Goal: Navigation & Orientation: Find specific page/section

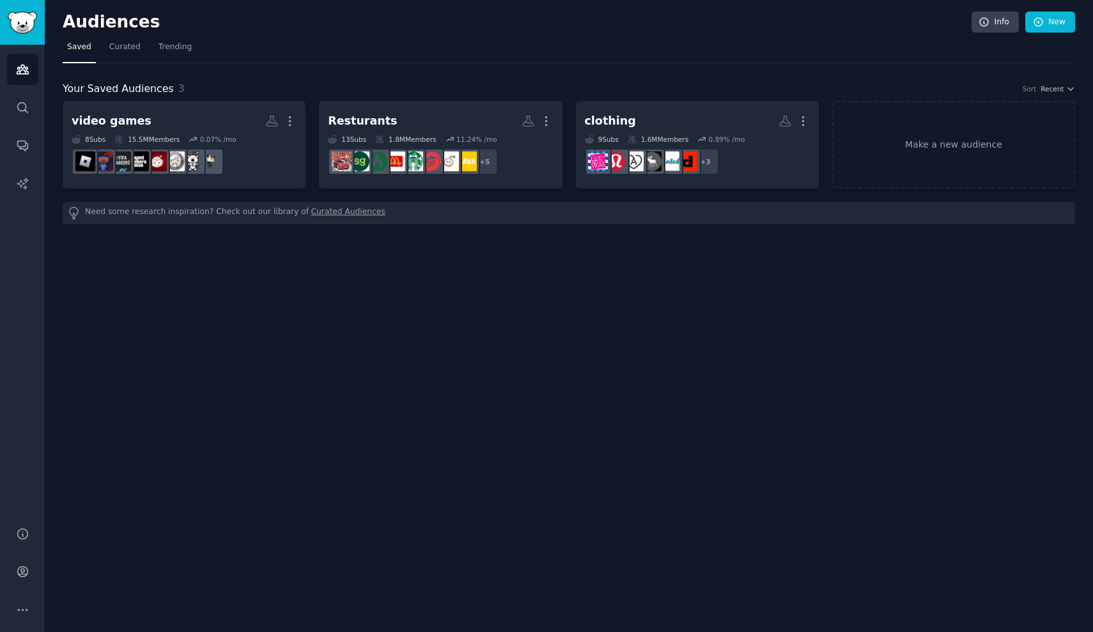
drag, startPoint x: 0, startPoint y: 0, endPoint x: 169, endPoint y: 80, distance: 187.3
click at [169, 80] on div "Your Saved Audiences 3 Sort Recent video games More 8 Sub s 15.5M Members 0.07 …" at bounding box center [569, 143] width 1012 height 161
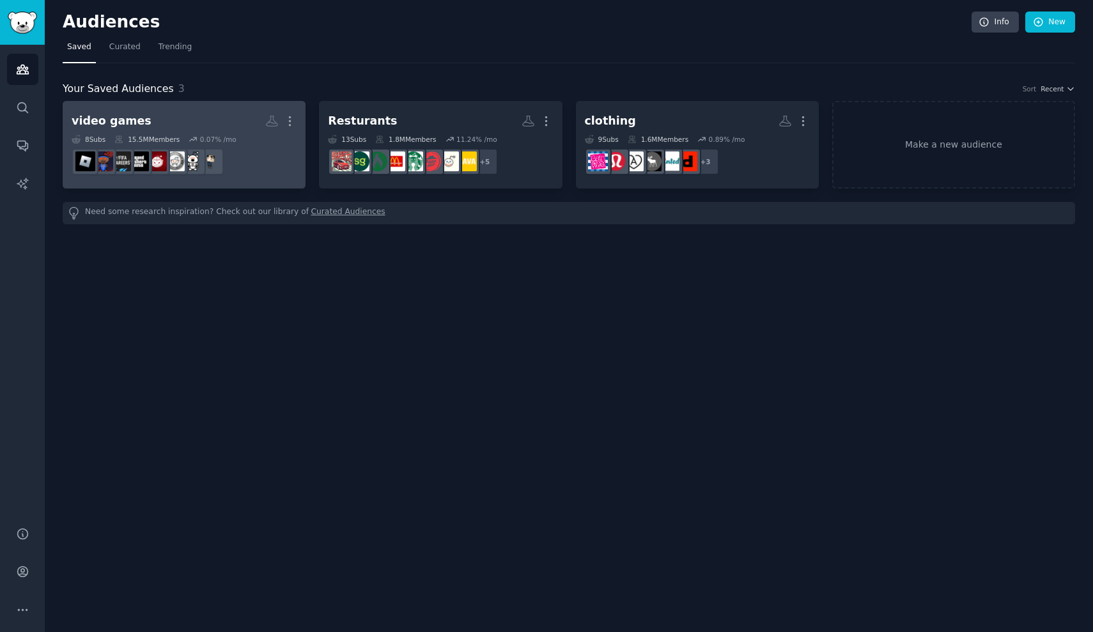
click at [217, 123] on h2 "video games More" at bounding box center [184, 121] width 225 height 22
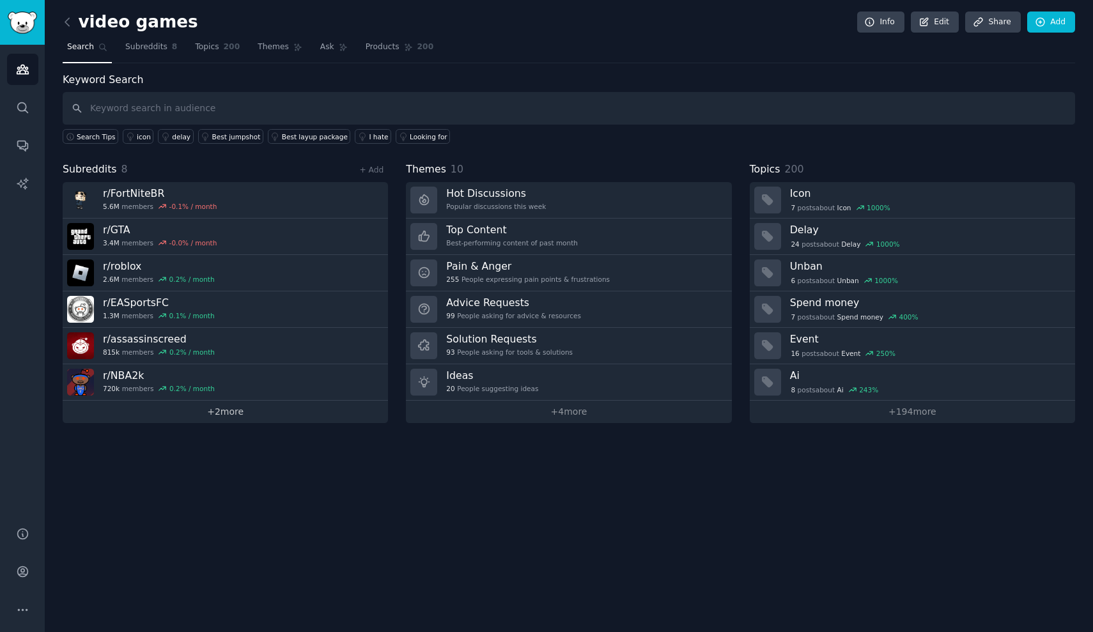
click at [239, 414] on link "+ 2 more" at bounding box center [225, 412] width 325 height 22
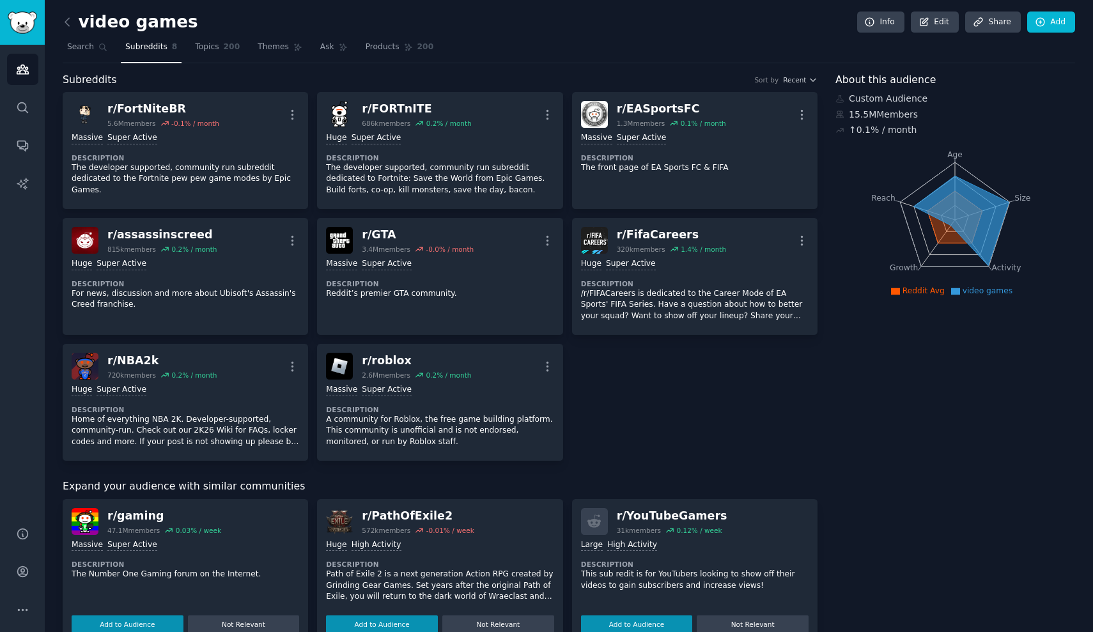
click at [29, 16] on img "Sidebar" at bounding box center [22, 23] width 29 height 22
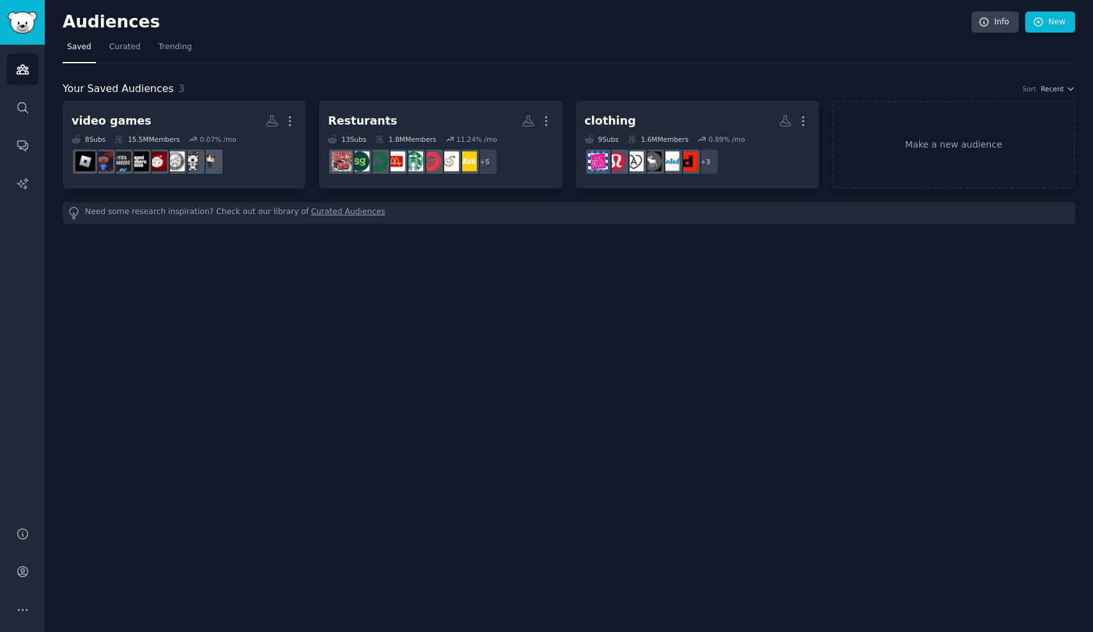
click at [443, 100] on div "Your Saved Audiences 3 Sort Recent video games More 8 Sub s 15.5M Members 0.07 …" at bounding box center [569, 152] width 1012 height 143
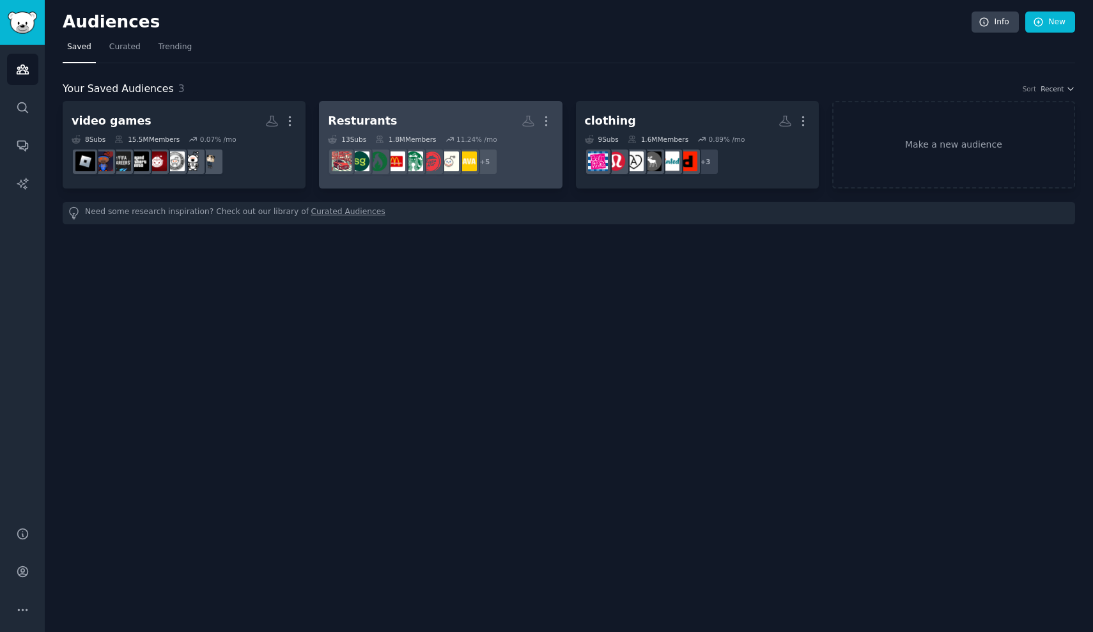
click at [441, 110] on h2 "Resturants More" at bounding box center [440, 121] width 225 height 22
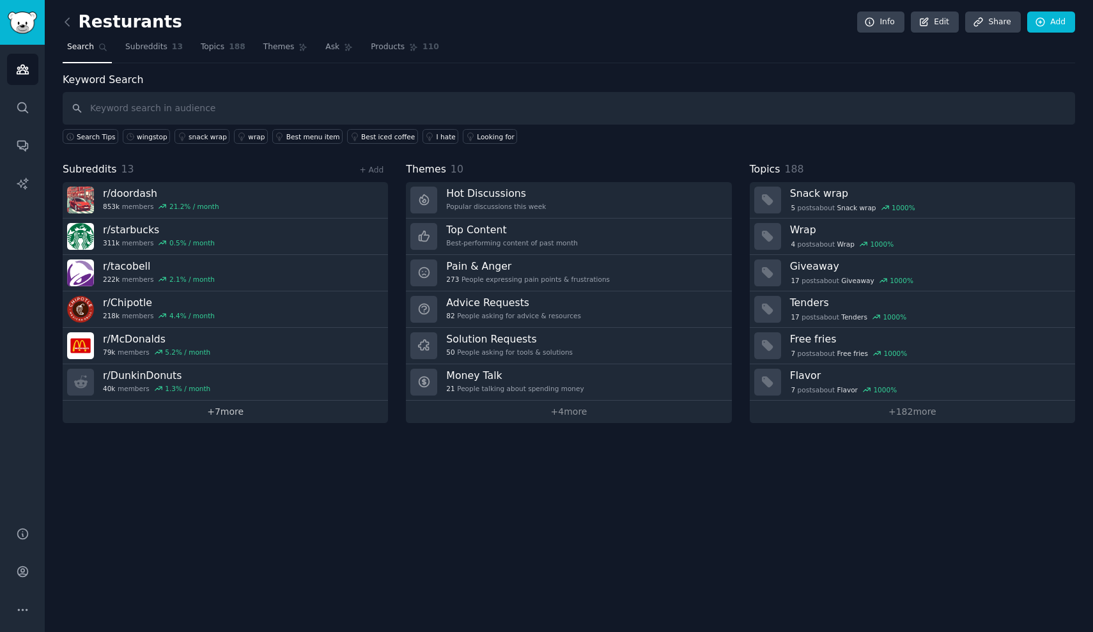
click at [256, 408] on link "+ 7 more" at bounding box center [225, 412] width 325 height 22
click at [73, 26] on icon at bounding box center [67, 21] width 13 height 13
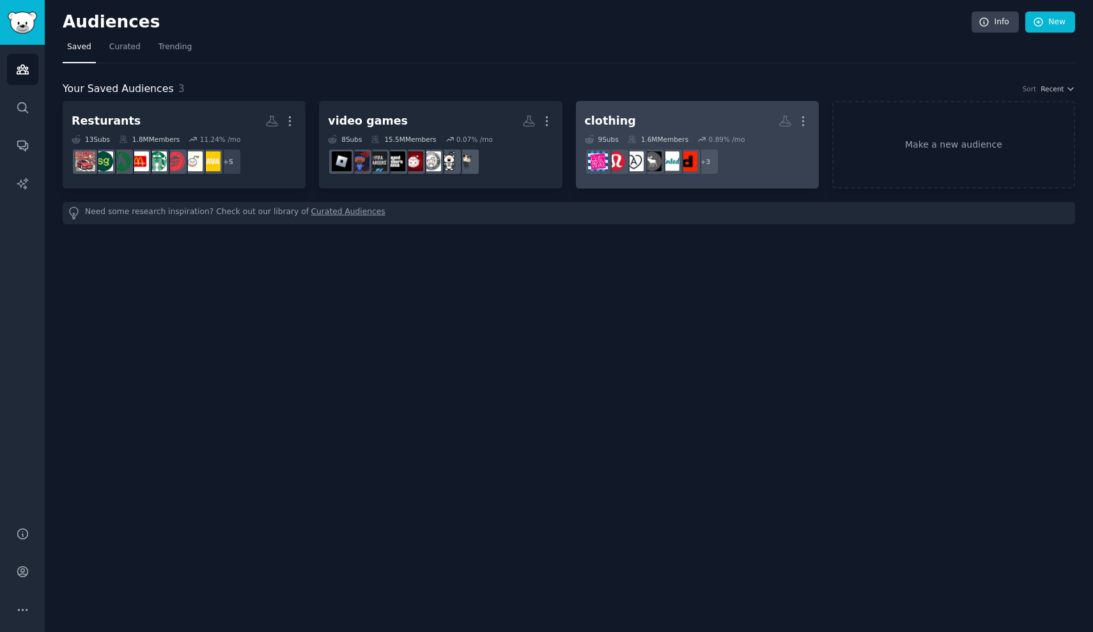
click at [667, 123] on h2 "clothing More" at bounding box center [697, 121] width 225 height 22
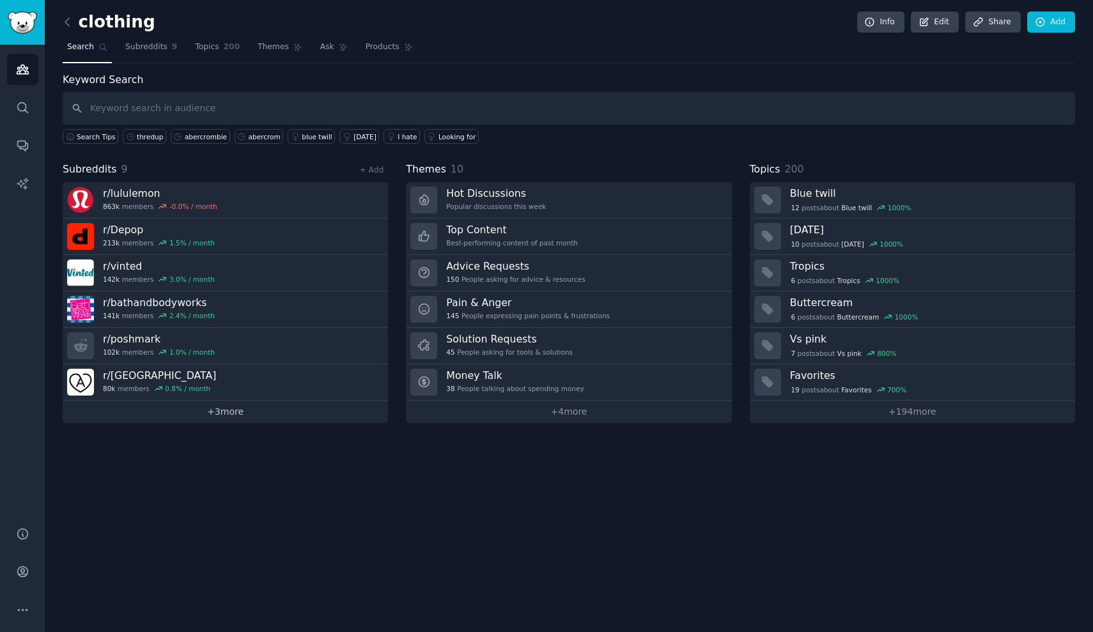
click at [299, 402] on link "+ 3 more" at bounding box center [225, 412] width 325 height 22
